Goal: Information Seeking & Learning: Compare options

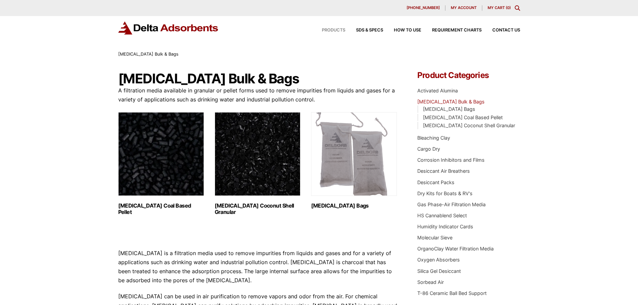
click at [336, 29] on span "Products" at bounding box center [333, 30] width 23 height 4
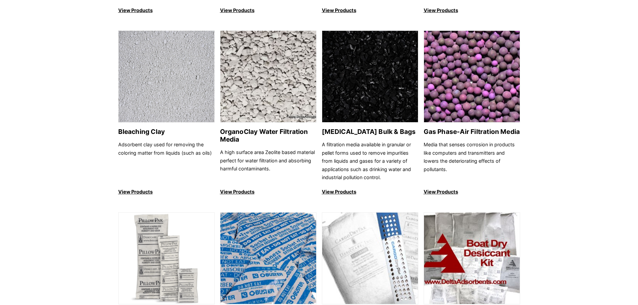
scroll to position [268, 0]
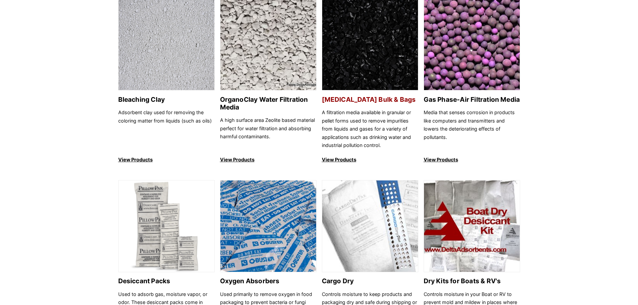
click at [337, 161] on p "View Products" at bounding box center [370, 160] width 96 height 8
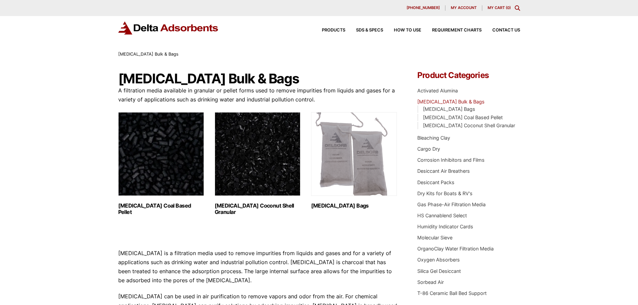
click at [175, 173] on img "Visit product category Activated Carbon Coal Based Pellet" at bounding box center [161, 154] width 86 height 84
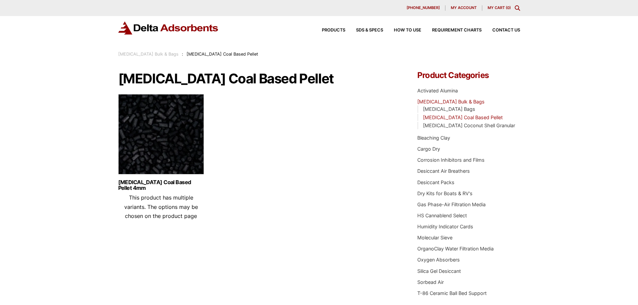
click at [156, 150] on img at bounding box center [161, 136] width 86 height 84
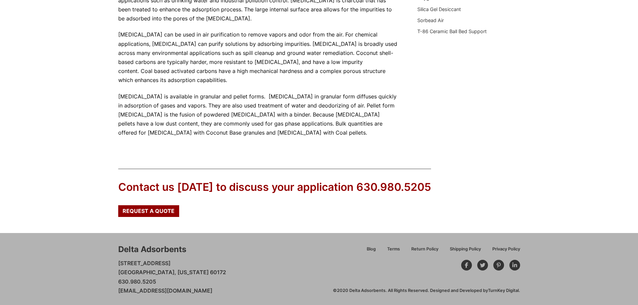
scroll to position [263, 0]
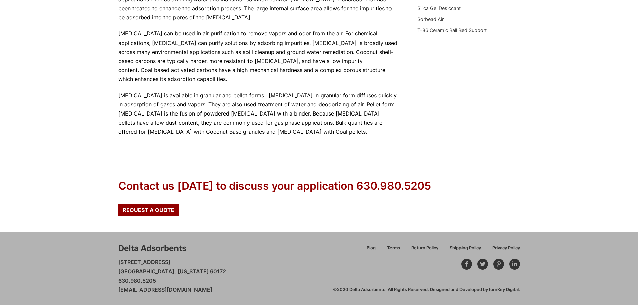
drag, startPoint x: 29, startPoint y: 0, endPoint x: 62, endPoint y: 125, distance: 129.6
click at [62, 125] on div "Our website has detected that you are using an outdated browser that will preve…" at bounding box center [319, 21] width 638 height 568
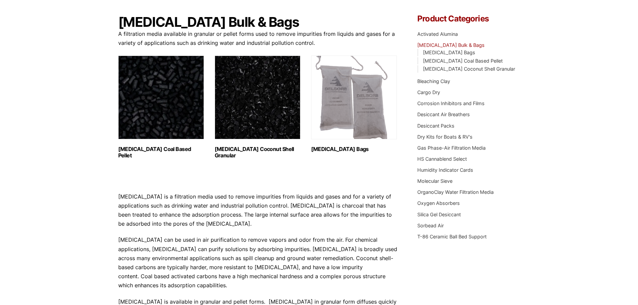
scroll to position [28, 0]
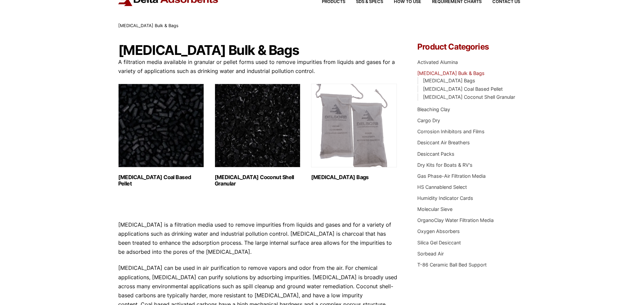
click at [245, 131] on img "Visit product category Activated Carbon Coconut Shell Granular" at bounding box center [258, 126] width 86 height 84
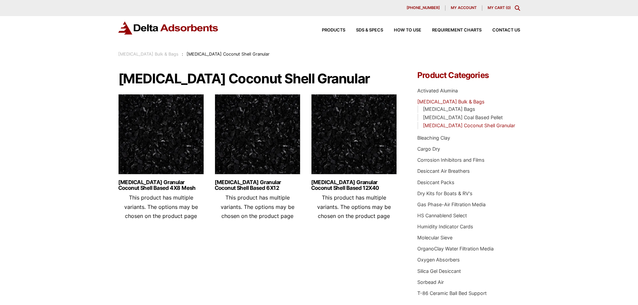
click at [180, 133] on img at bounding box center [161, 136] width 86 height 84
